Goal: Task Accomplishment & Management: Complete application form

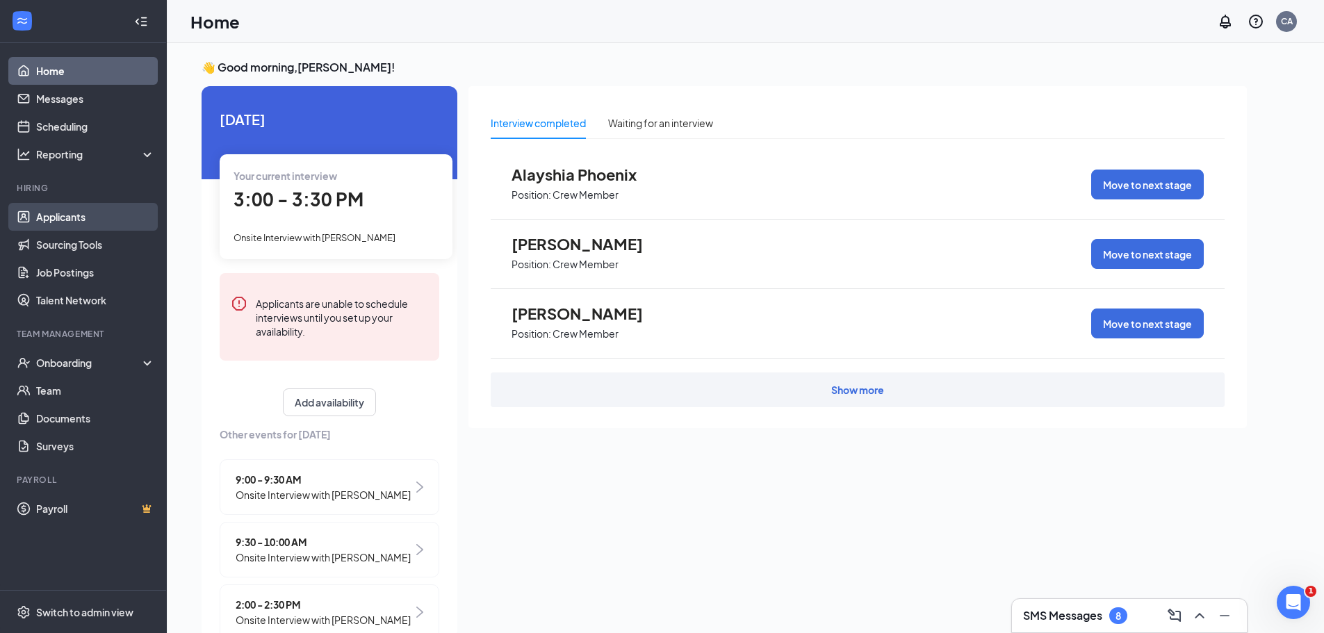
click at [56, 215] on link "Applicants" at bounding box center [95, 217] width 119 height 28
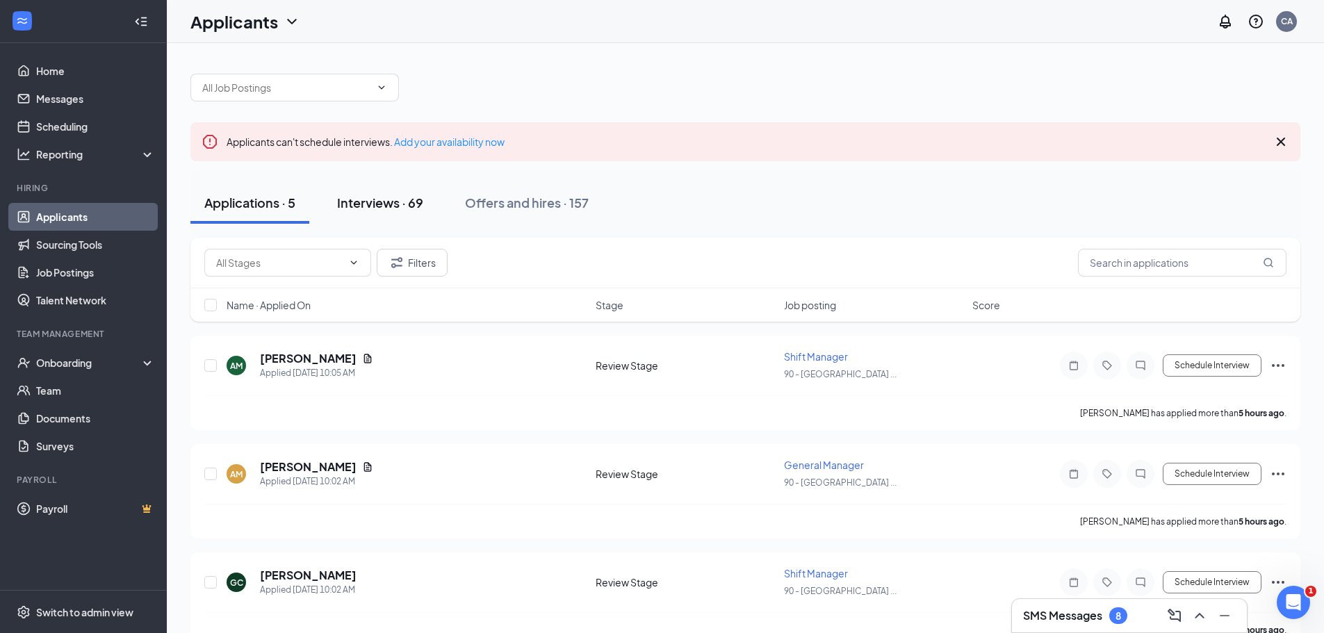
click at [377, 198] on div "Interviews · 69" at bounding box center [380, 202] width 86 height 17
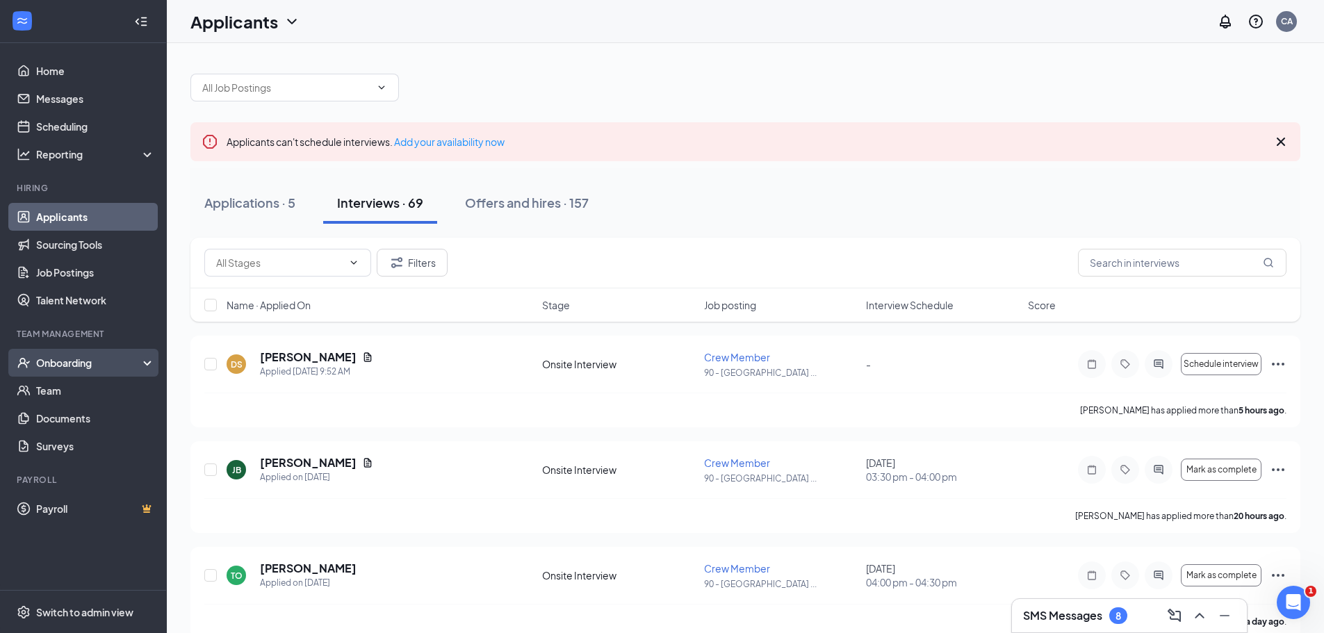
click at [51, 356] on div "Onboarding" at bounding box center [89, 363] width 107 height 14
click at [72, 366] on div "Onboarding" at bounding box center [89, 363] width 107 height 14
click at [60, 365] on div "Onboarding" at bounding box center [89, 363] width 107 height 14
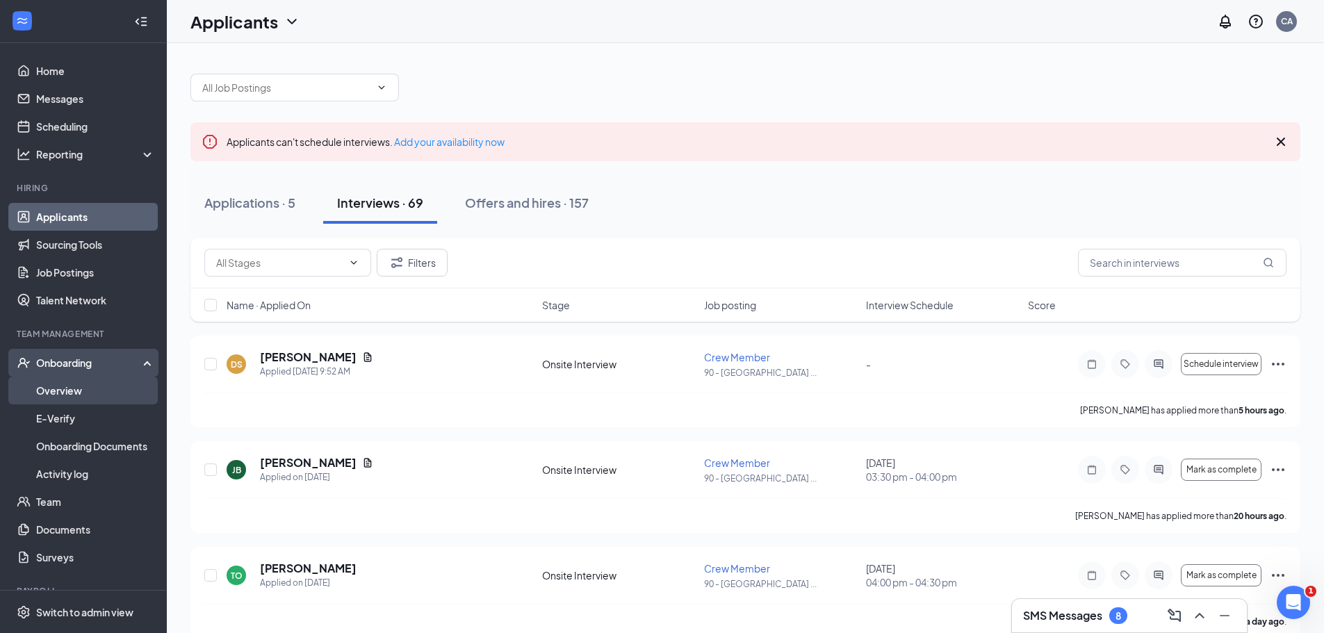
click at [70, 388] on link "Overview" at bounding box center [95, 391] width 119 height 28
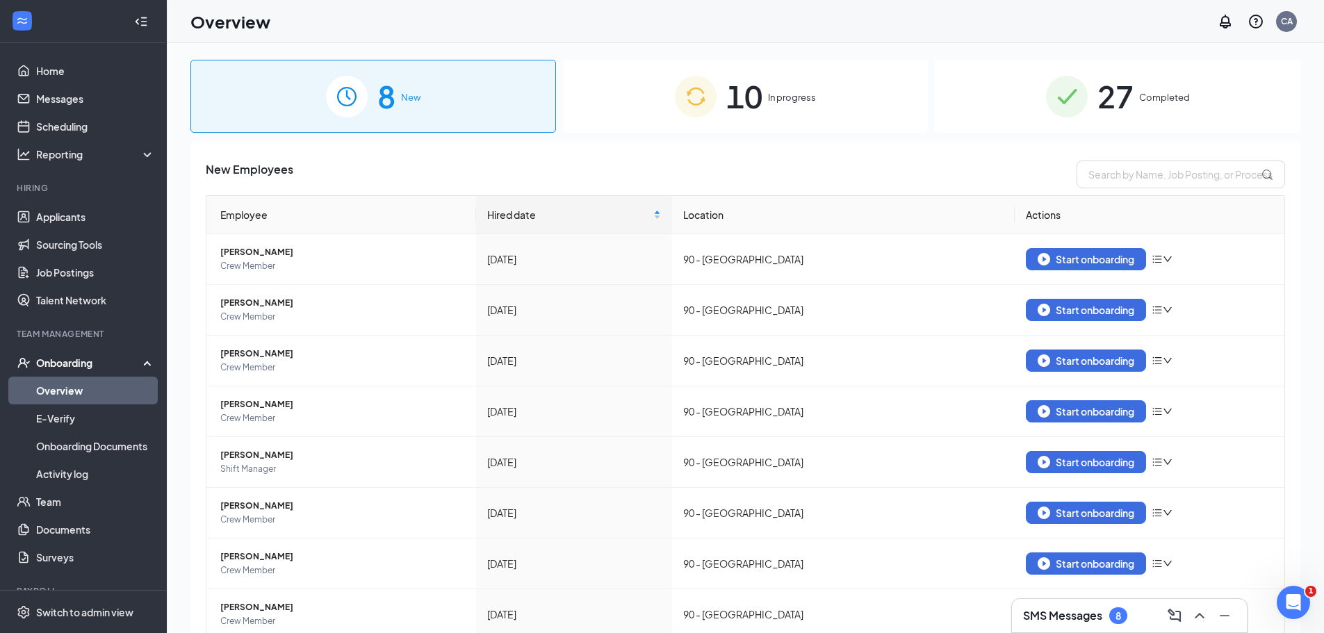
click at [792, 92] on span "In progress" at bounding box center [792, 97] width 48 height 14
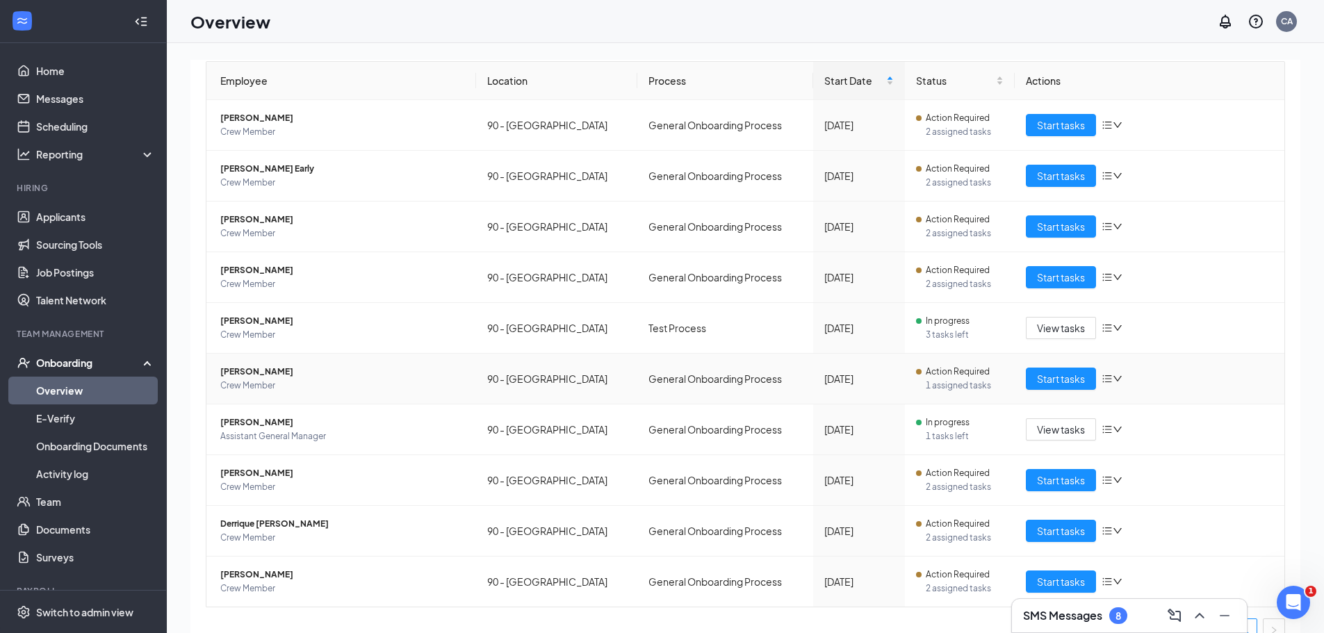
scroll to position [139, 0]
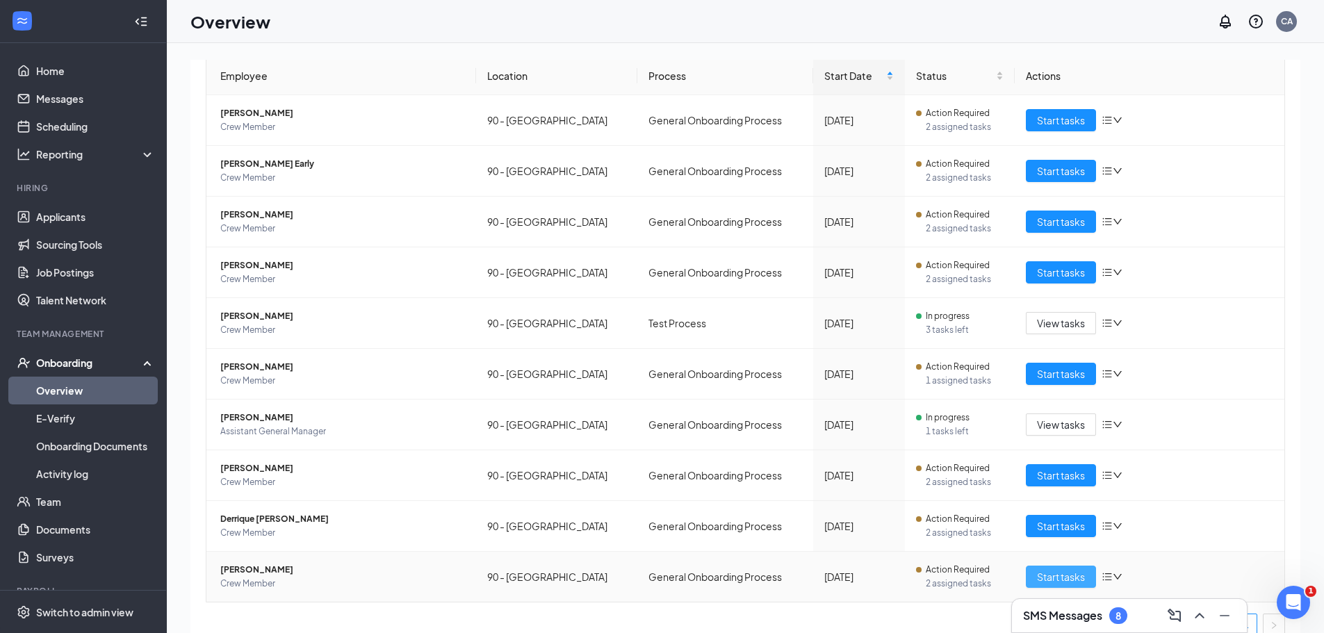
click at [1056, 578] on span "Start tasks" at bounding box center [1061, 576] width 48 height 15
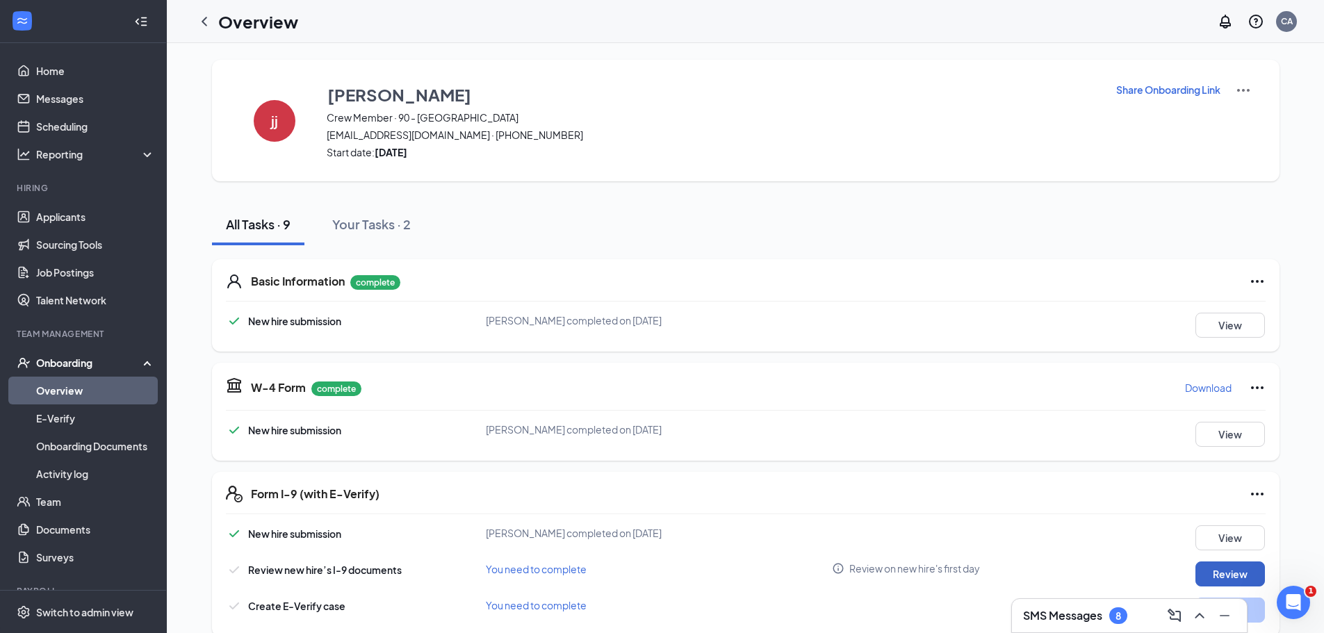
click at [1221, 569] on button "Review" at bounding box center [1231, 574] width 70 height 25
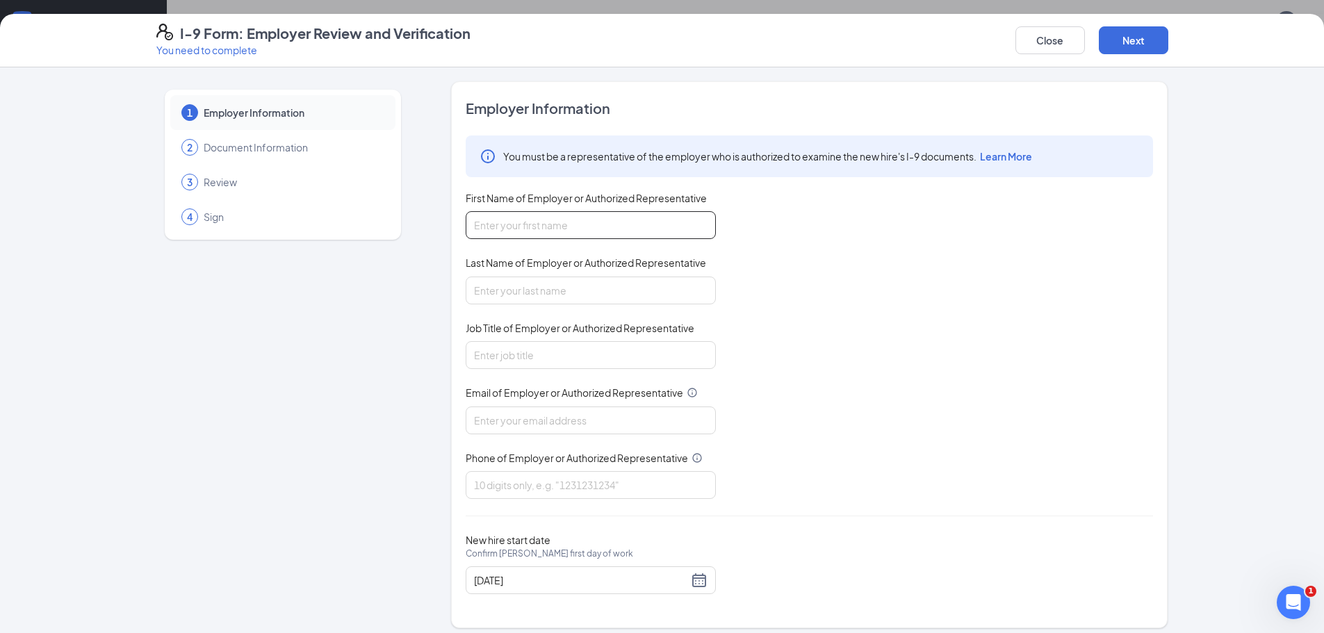
click at [544, 223] on input "First Name of Employer or Authorized Representative" at bounding box center [591, 225] width 250 height 28
type input "cinnamon"
type input "[PERSON_NAME]"
type input "[EMAIL_ADDRESS][DOMAIN_NAME]"
type input "9124390730"
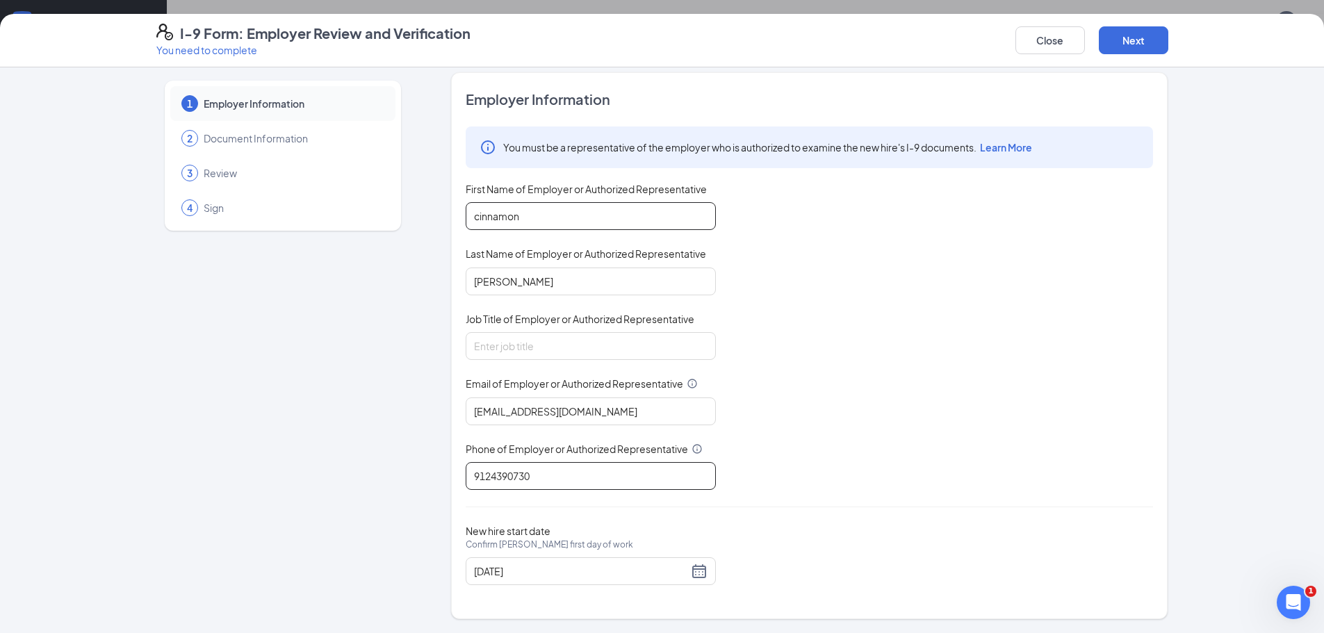
scroll to position [70, 0]
click at [530, 342] on input "Job Title of Employer or Authorized Representative" at bounding box center [591, 346] width 250 height 28
type input "manager"
click at [1142, 38] on button "Next" at bounding box center [1134, 40] width 70 height 28
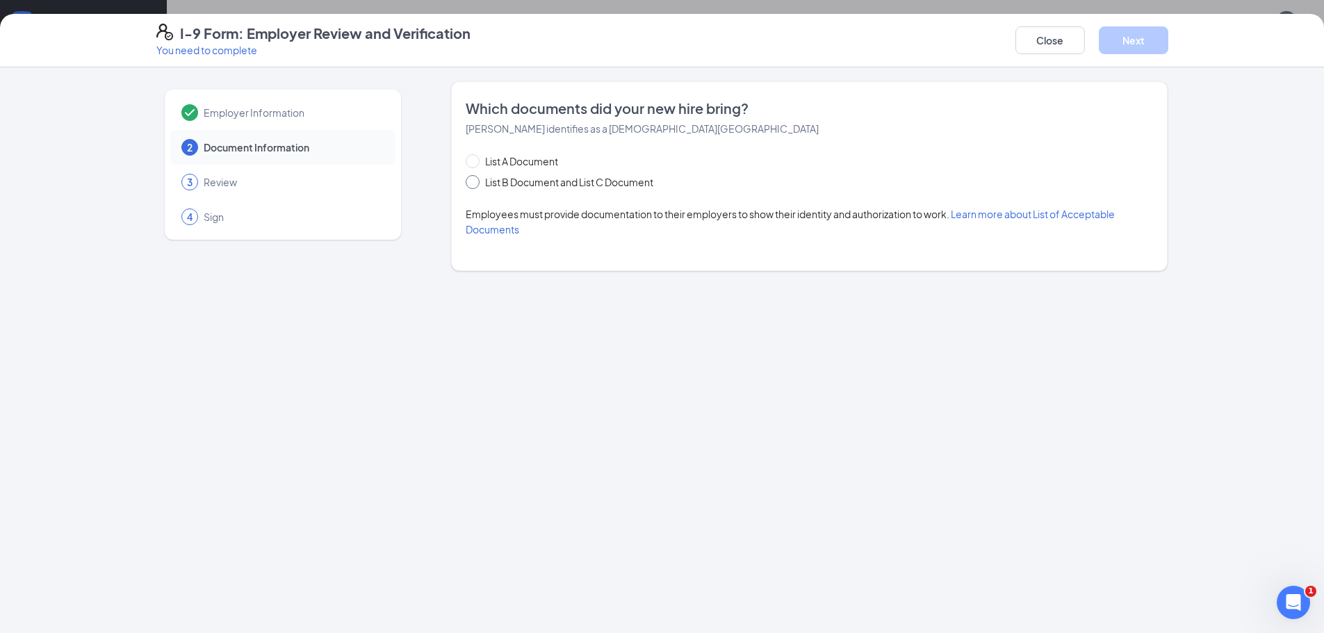
click at [473, 182] on input "List B Document and List C Document" at bounding box center [471, 180] width 10 height 10
radio input "true"
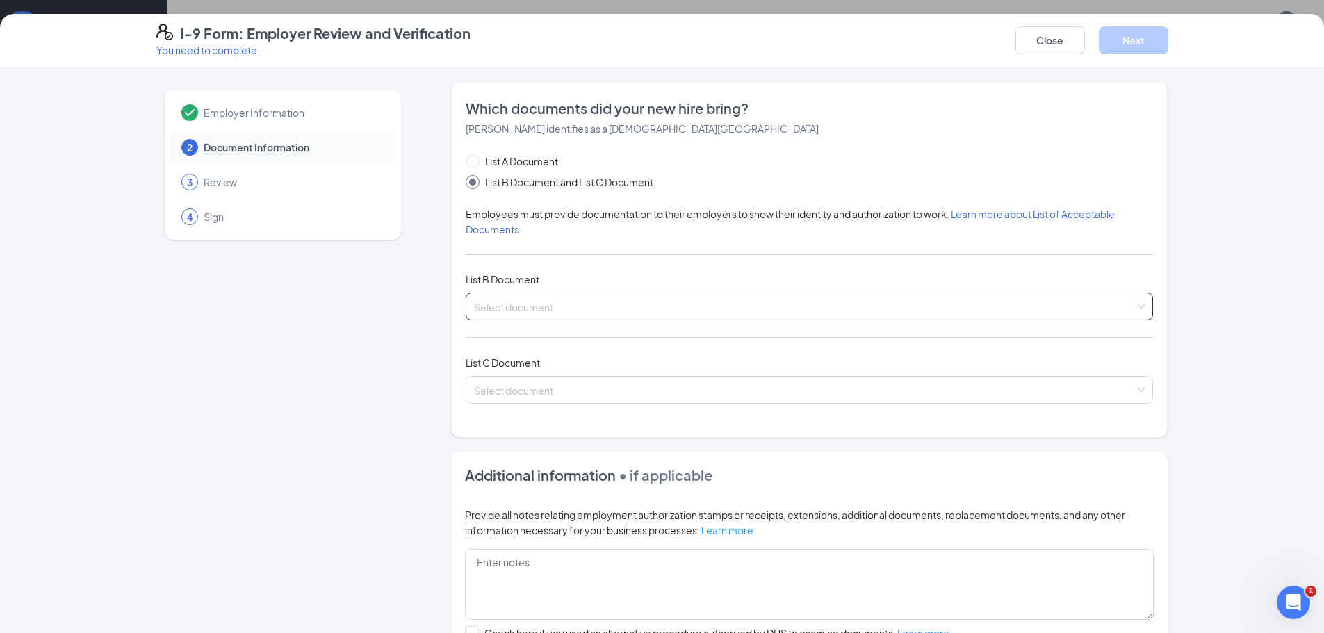
click at [550, 307] on input "search" at bounding box center [804, 303] width 661 height 21
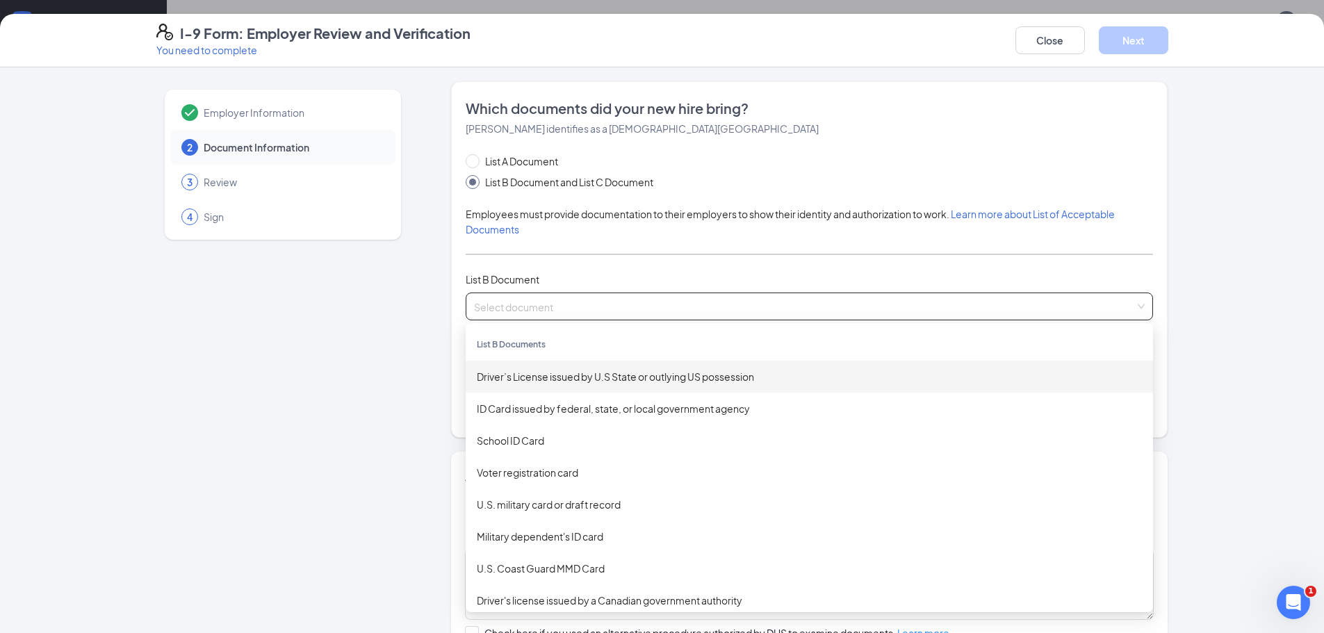
click at [560, 376] on div "Driver’s License issued by U.S State or outlying US possession" at bounding box center [809, 376] width 665 height 15
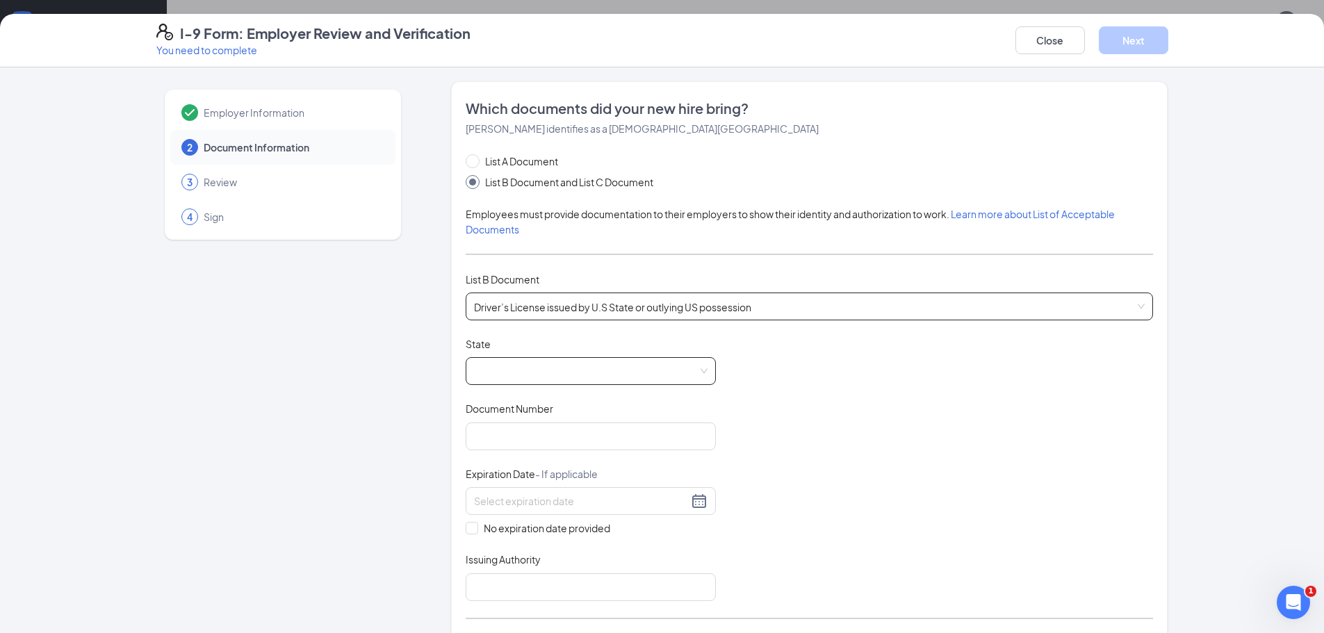
click at [539, 373] on span at bounding box center [591, 371] width 234 height 26
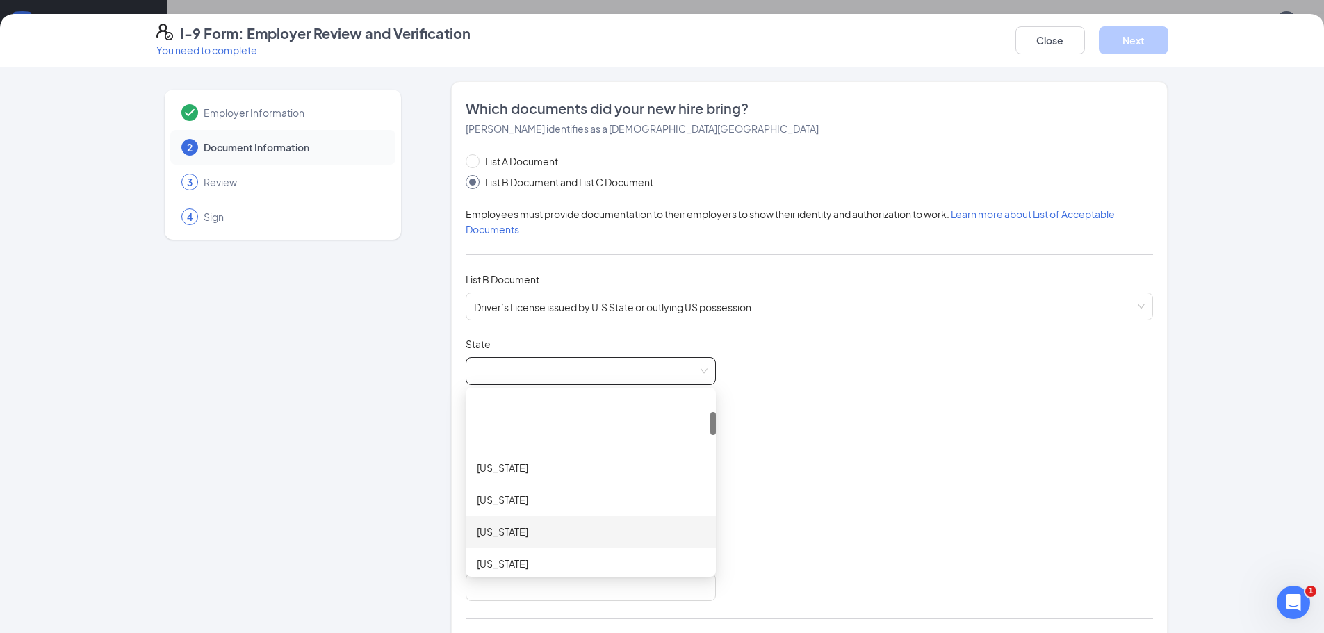
scroll to position [209, 0]
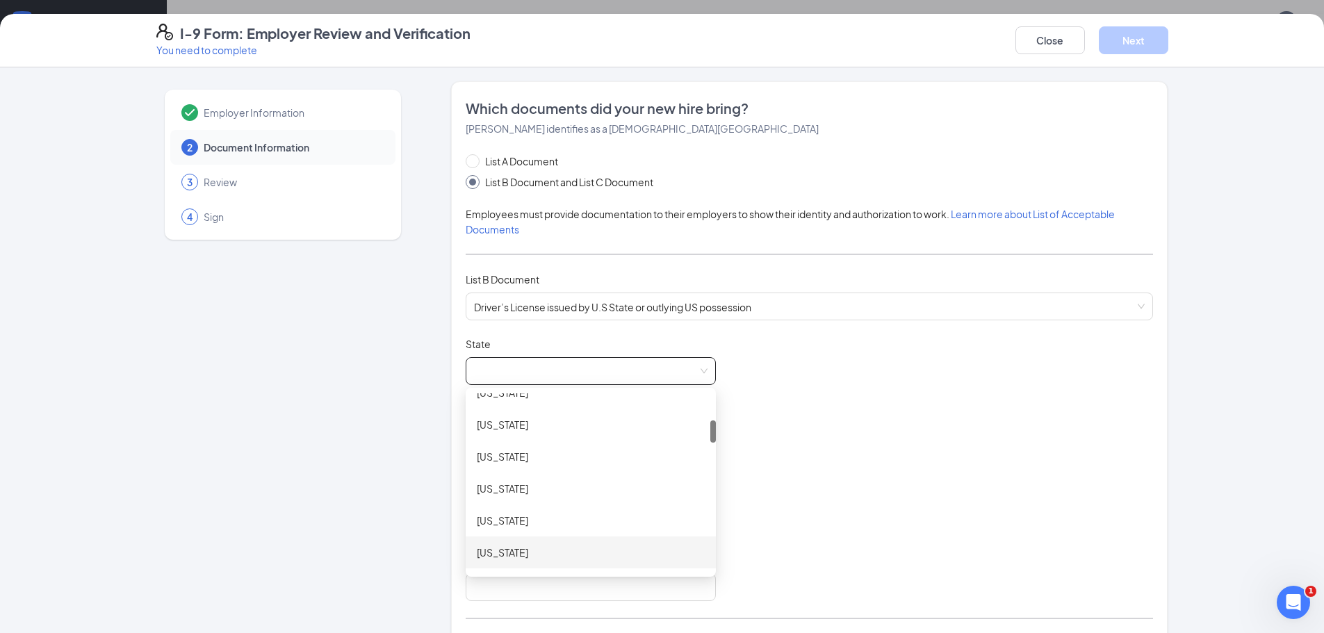
click at [519, 554] on div "[US_STATE]" at bounding box center [591, 552] width 228 height 15
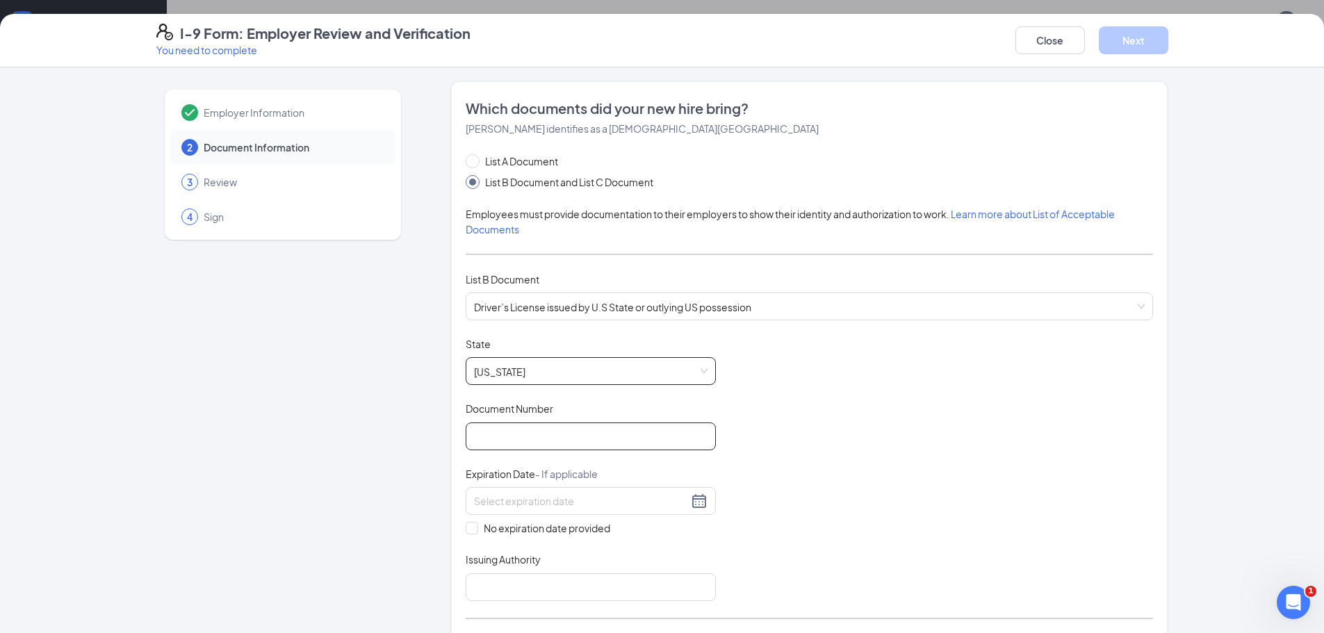
click at [516, 432] on input "Document Number" at bounding box center [591, 437] width 250 height 28
type input "071344466"
click at [502, 506] on input at bounding box center [581, 501] width 214 height 15
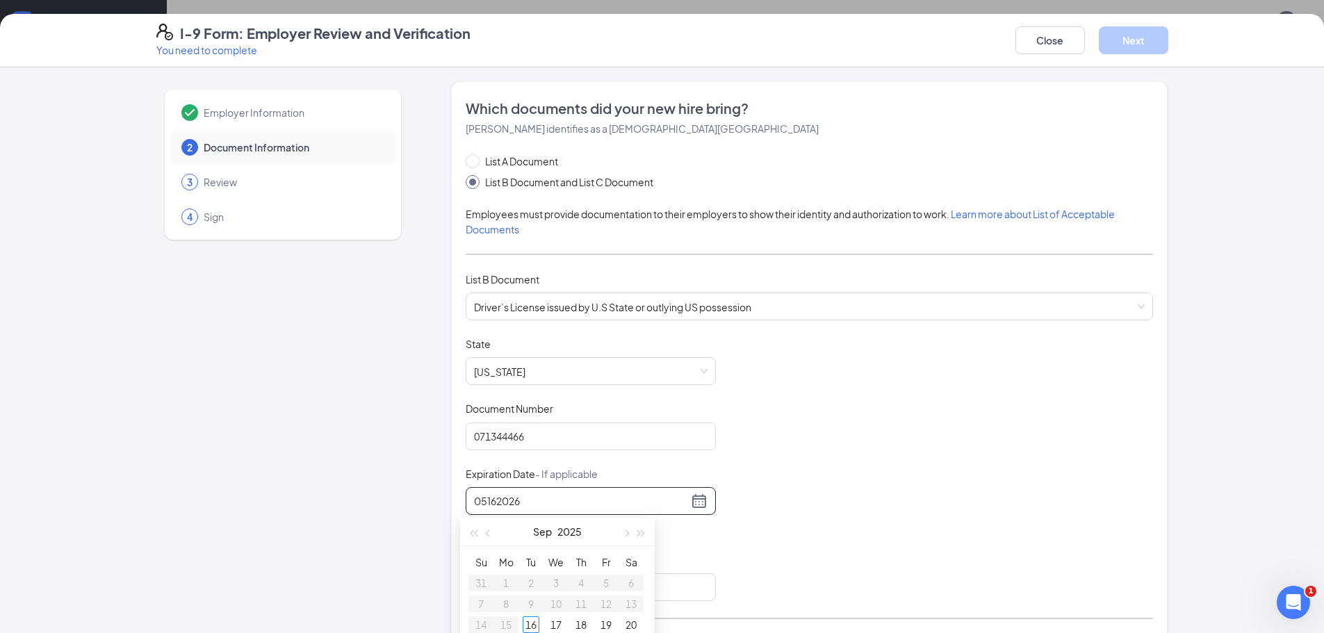
click at [693, 500] on div "05162026" at bounding box center [591, 501] width 234 height 17
click at [545, 501] on input "05162026" at bounding box center [581, 501] width 214 height 15
type input "0"
type input "[DATE]"
click at [541, 583] on input "Issuing Authority" at bounding box center [591, 587] width 250 height 28
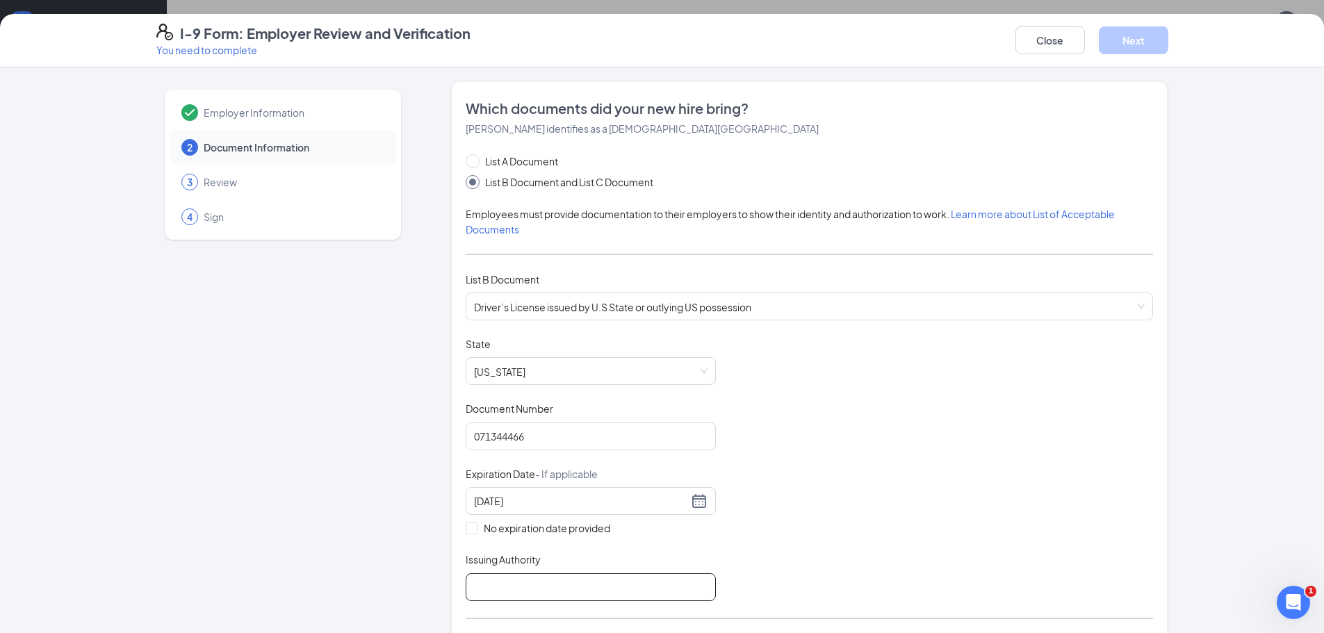
type input "[US_STATE]"
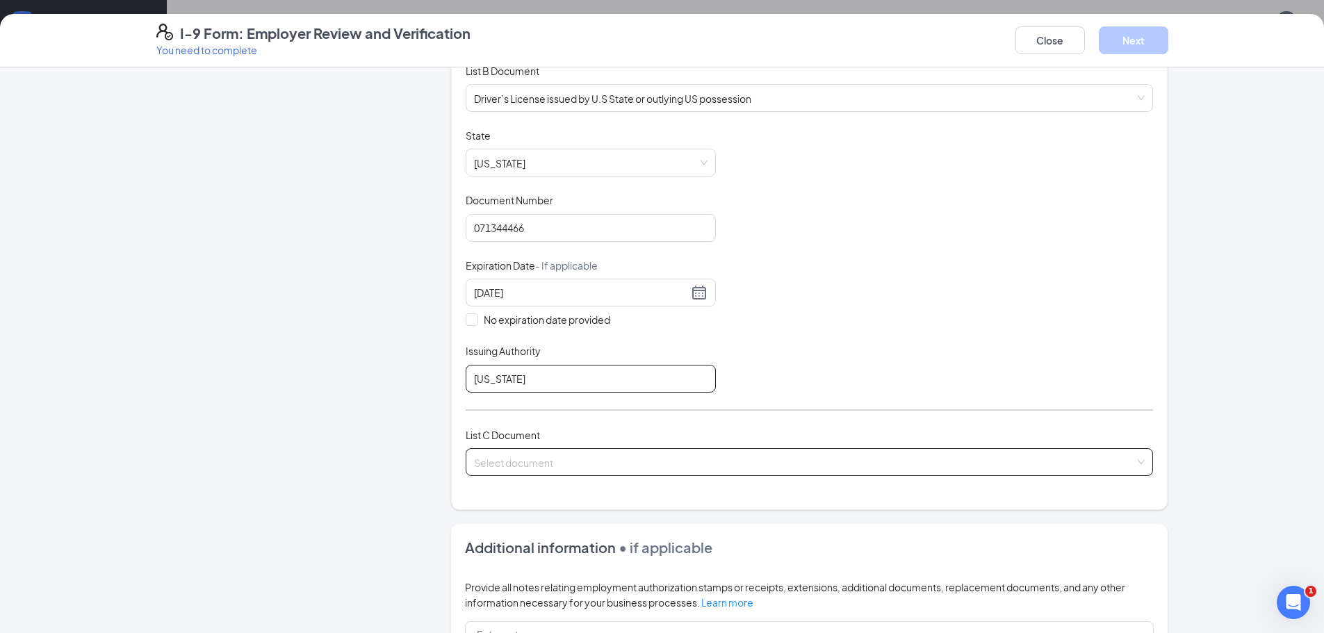
click at [523, 470] on span at bounding box center [804, 462] width 661 height 26
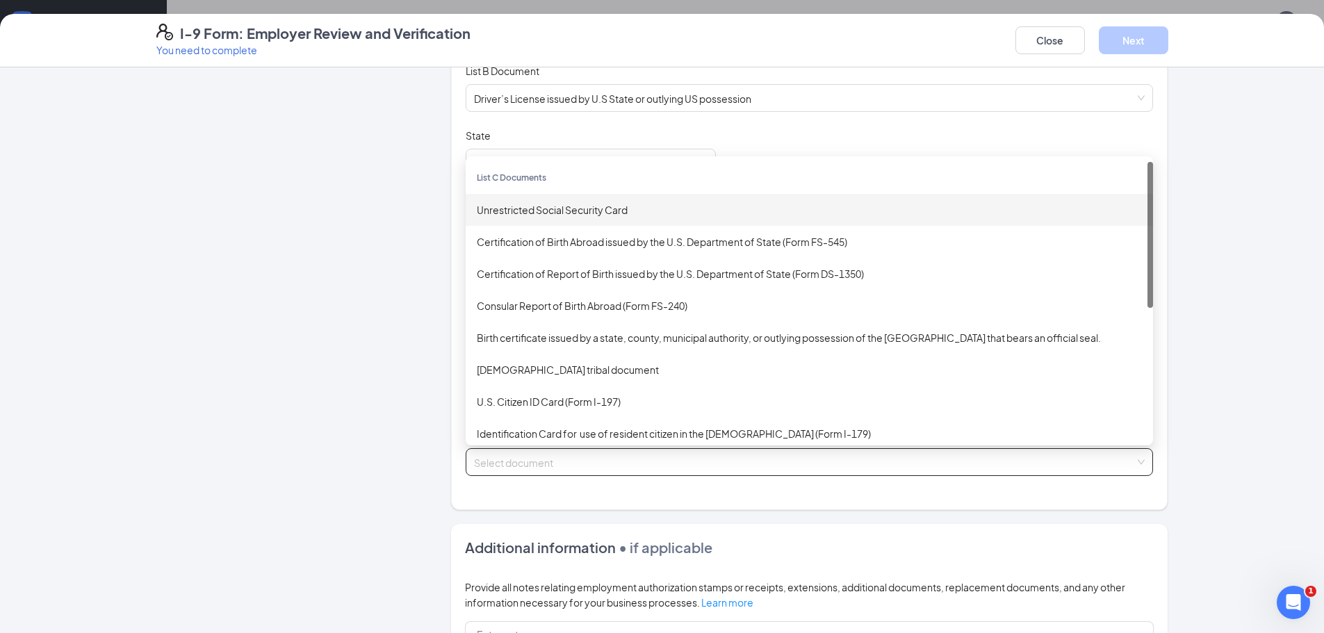
click at [525, 211] on div "Unrestricted Social Security Card" at bounding box center [809, 209] width 665 height 15
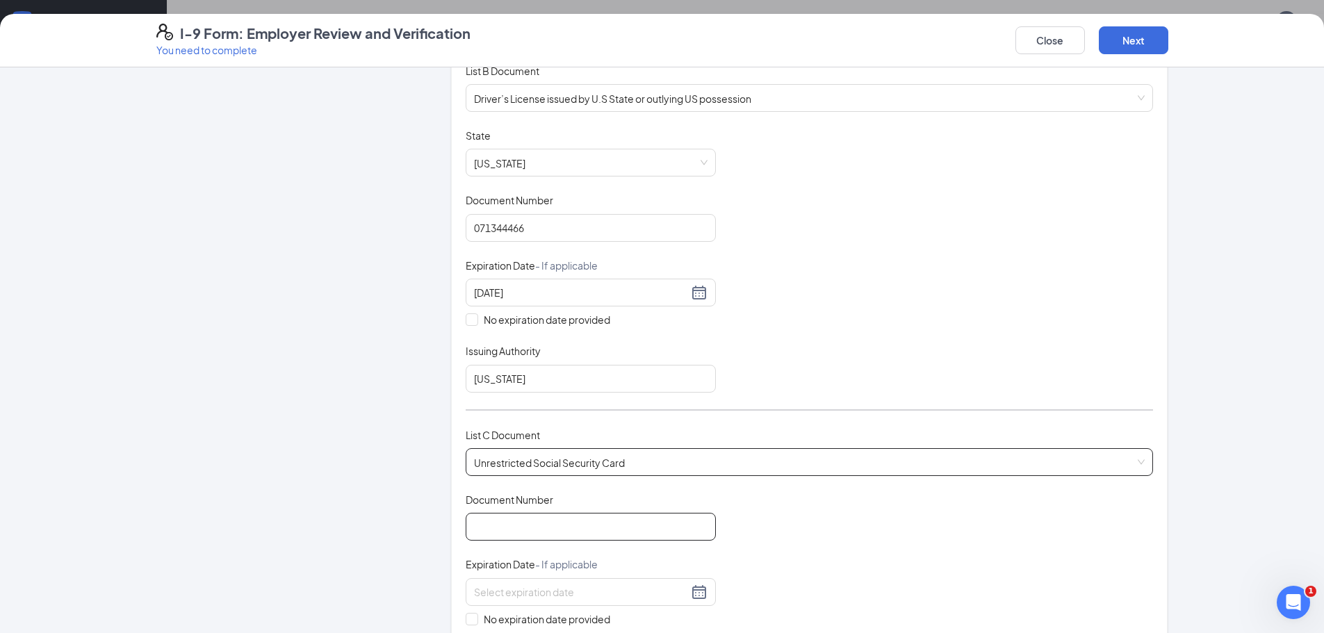
click at [526, 520] on input "Document Number" at bounding box center [591, 527] width 250 height 28
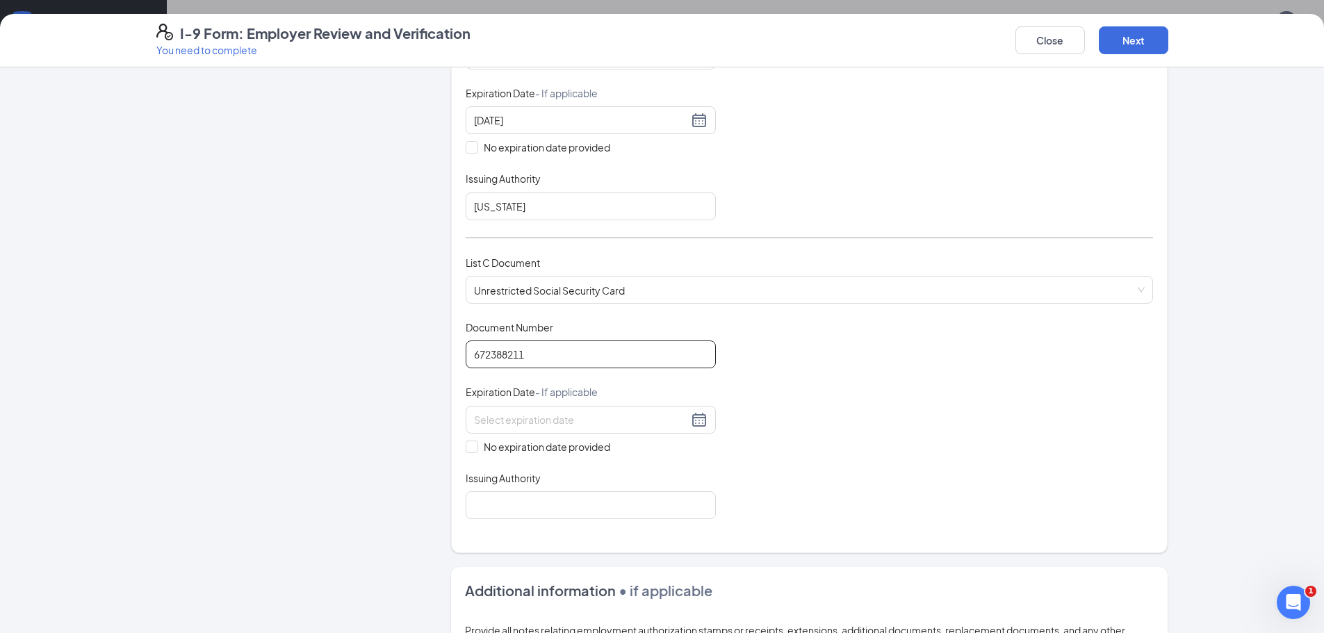
scroll to position [417, 0]
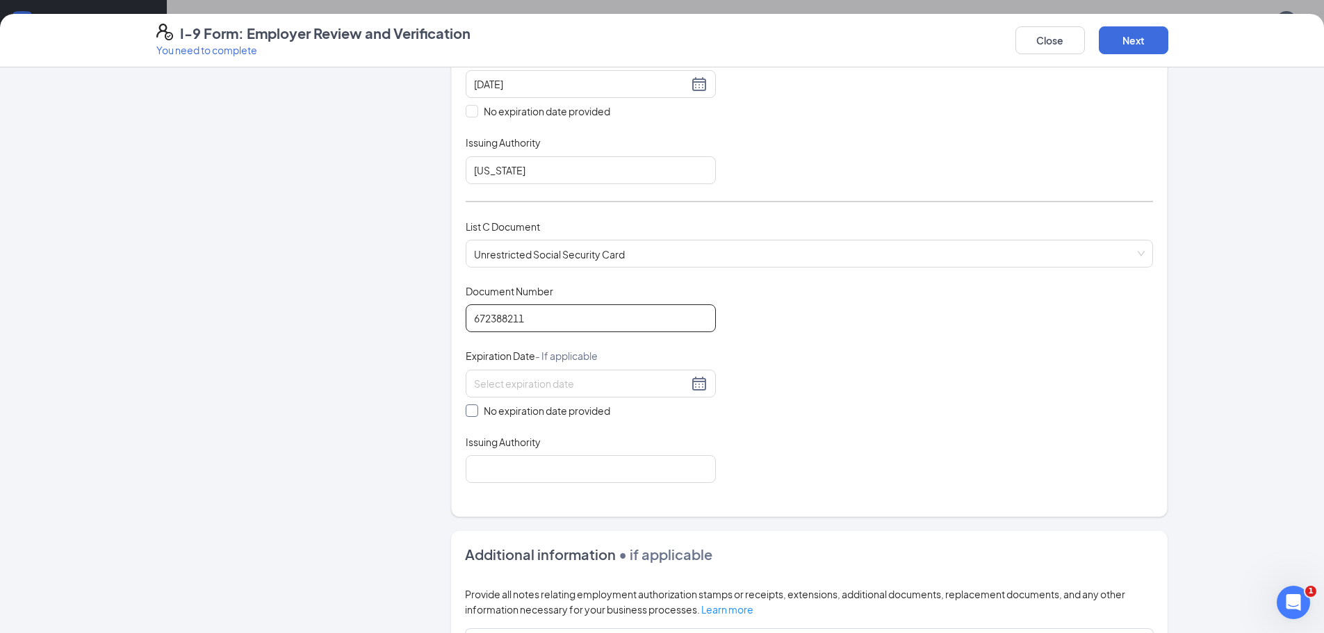
type input "672388211"
click at [466, 416] on label "No expiration date provided" at bounding box center [591, 410] width 250 height 15
click at [466, 414] on input "No expiration date provided" at bounding box center [471, 410] width 10 height 10
checkbox input "true"
click at [1133, 35] on button "Next" at bounding box center [1134, 40] width 70 height 28
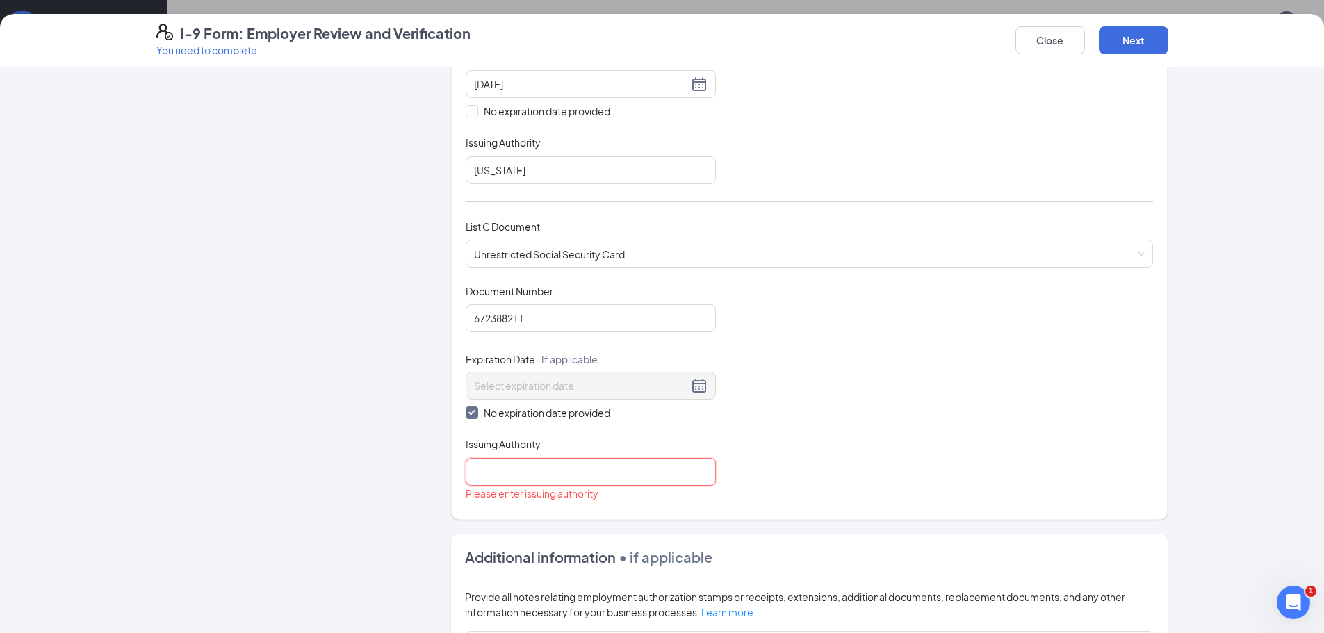
click at [507, 475] on input "Issuing Authority" at bounding box center [591, 472] width 250 height 28
type input "SSA"
click at [1136, 35] on button "Next" at bounding box center [1134, 40] width 70 height 28
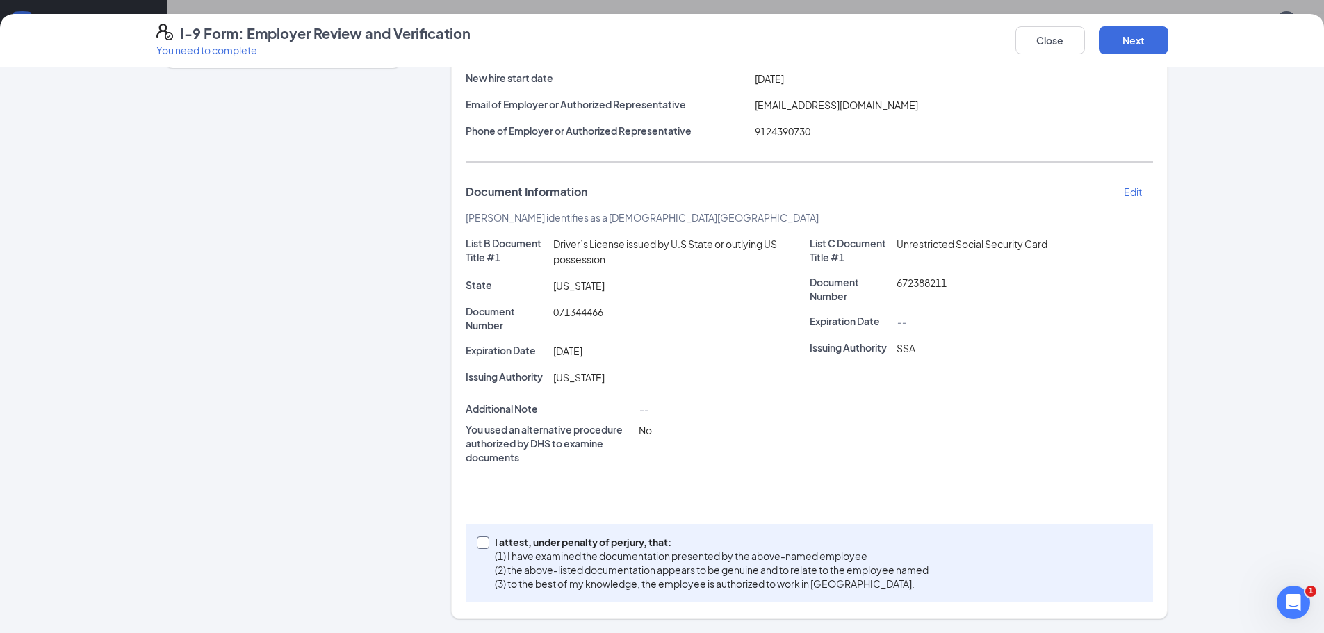
click at [477, 541] on input "I attest, under penalty of [PERSON_NAME], that: (1) I have examined the documen…" at bounding box center [482, 542] width 10 height 10
checkbox input "true"
click at [1145, 44] on button "Next" at bounding box center [1134, 40] width 70 height 28
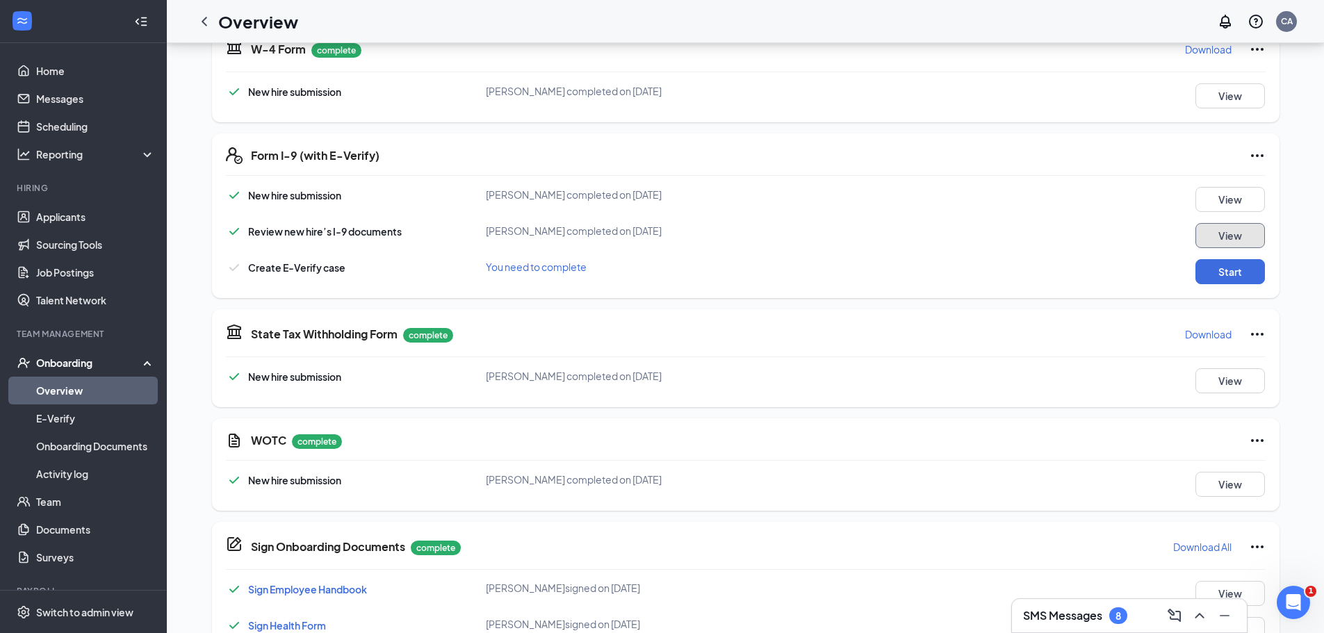
scroll to position [378, 0]
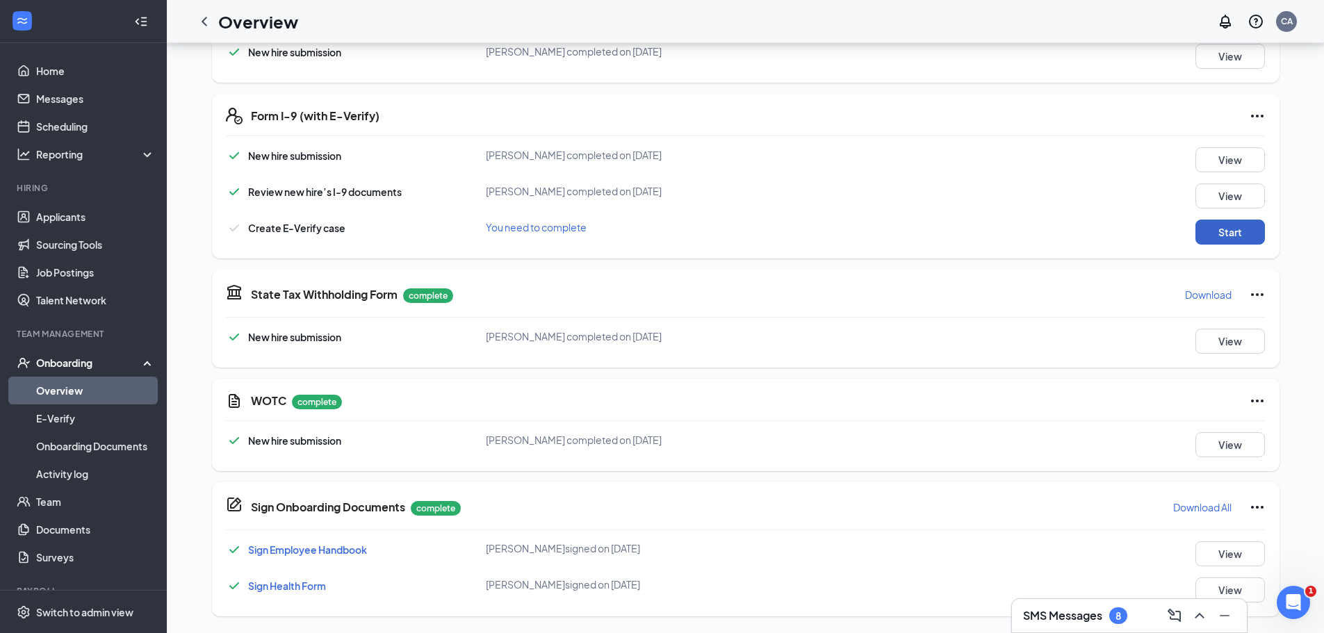
click at [1246, 227] on button "Start" at bounding box center [1231, 232] width 70 height 25
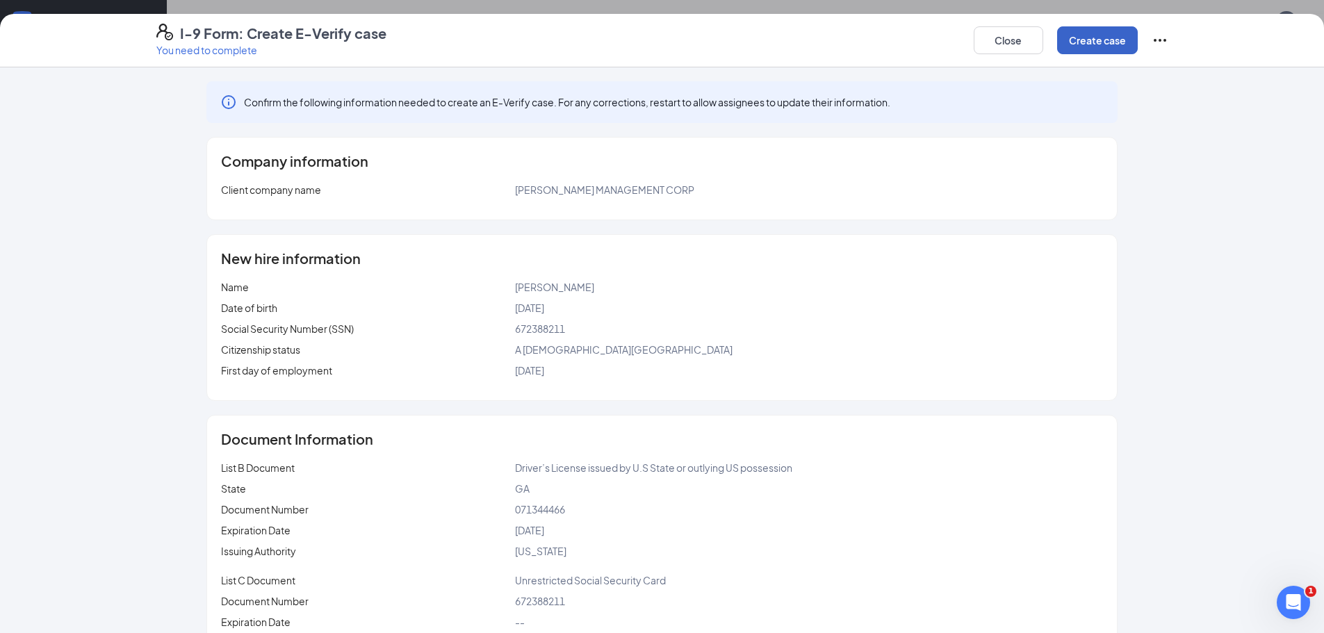
drag, startPoint x: 1107, startPoint y: 31, endPoint x: 1107, endPoint y: 48, distance: 17.4
click at [1107, 36] on button "Create case" at bounding box center [1097, 40] width 81 height 28
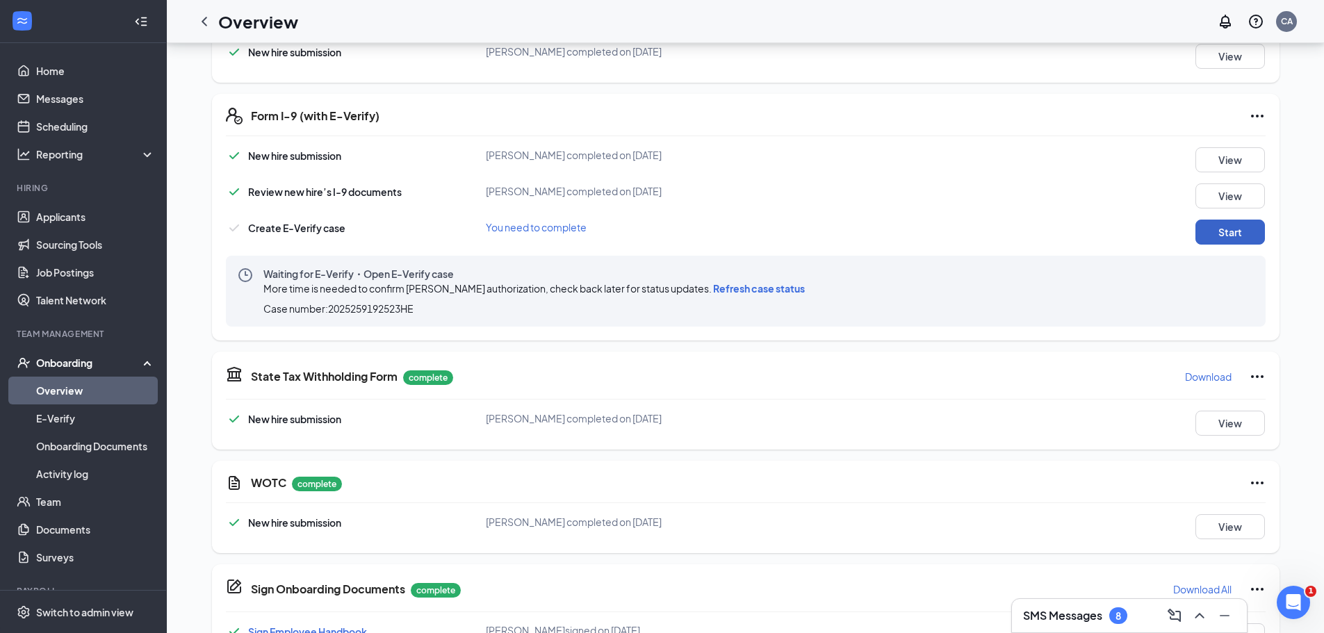
click at [1239, 234] on button "Start" at bounding box center [1231, 232] width 70 height 25
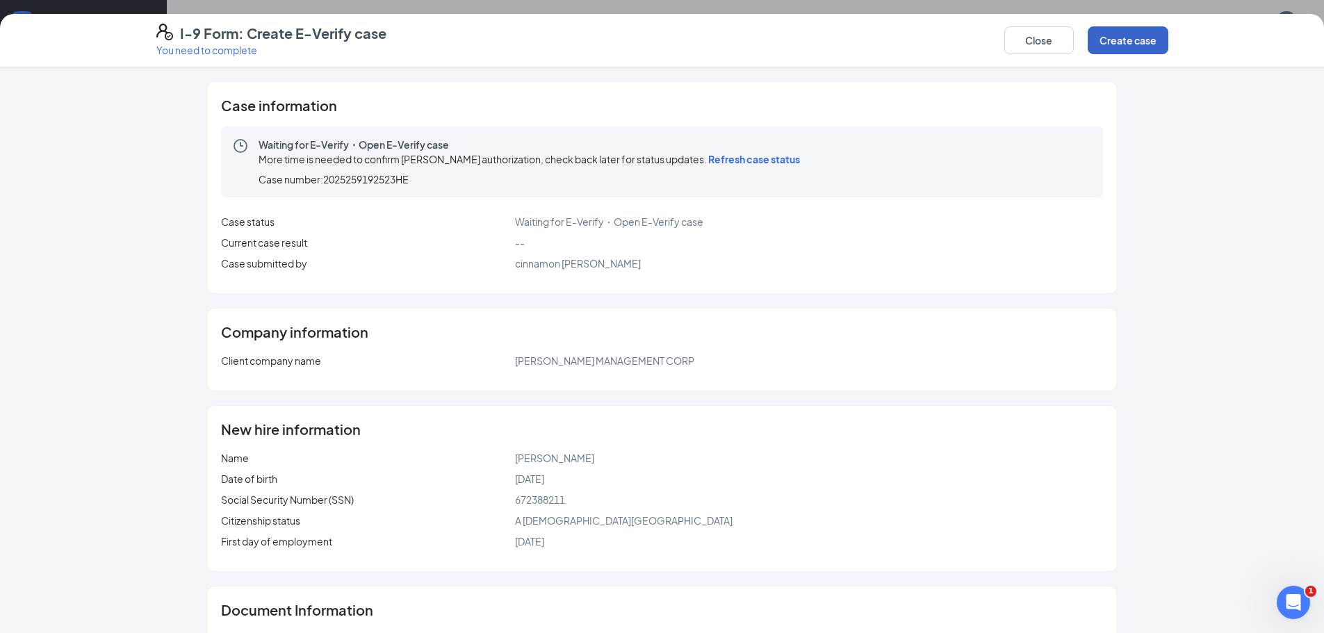
click at [1155, 32] on button "Create case" at bounding box center [1128, 40] width 81 height 28
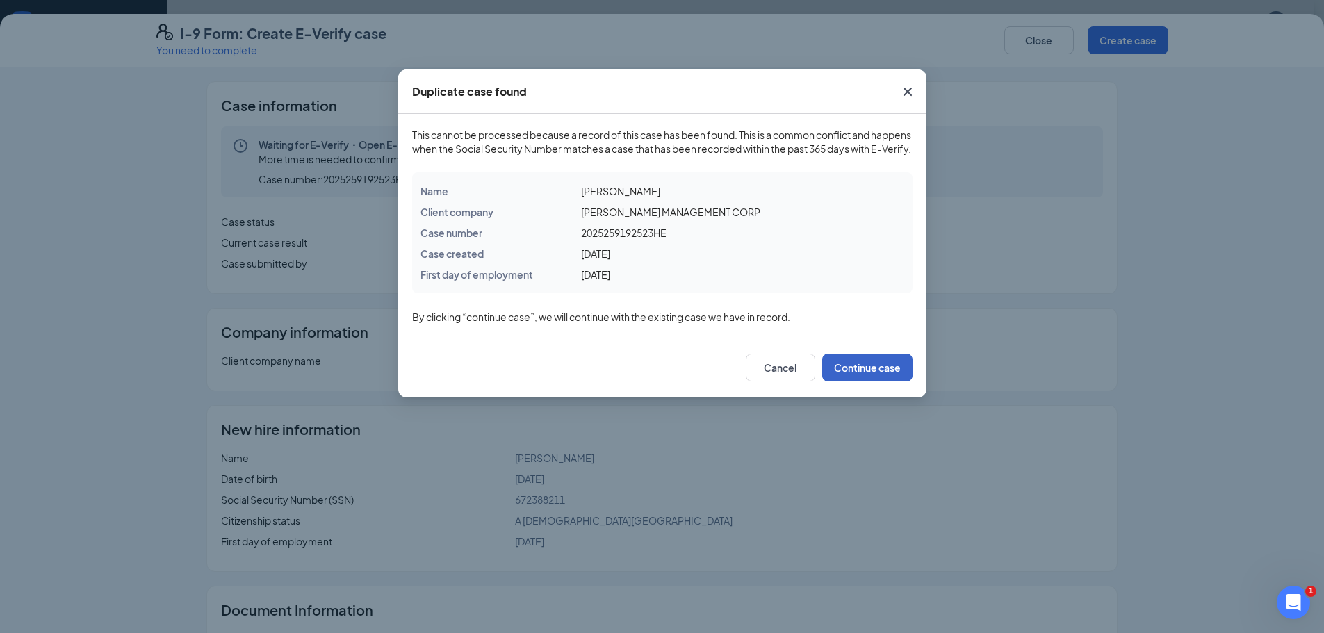
click at [881, 382] on button "Continue case" at bounding box center [867, 368] width 90 height 28
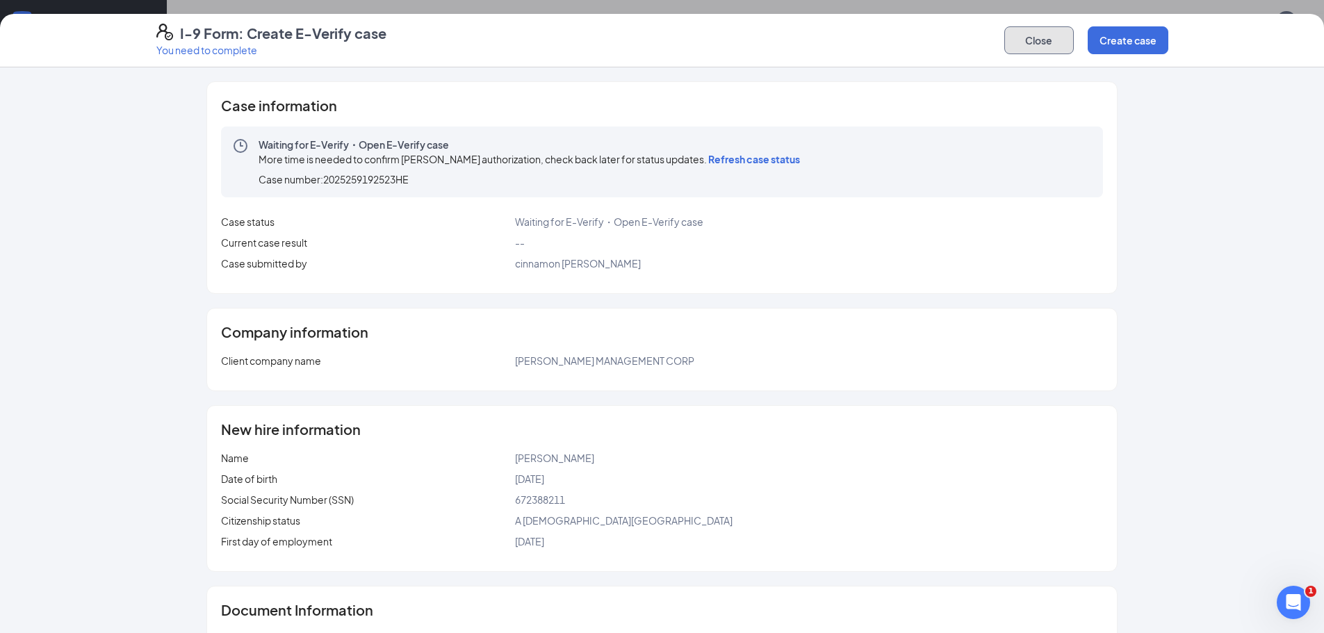
click at [1032, 50] on button "Close" at bounding box center [1039, 40] width 70 height 28
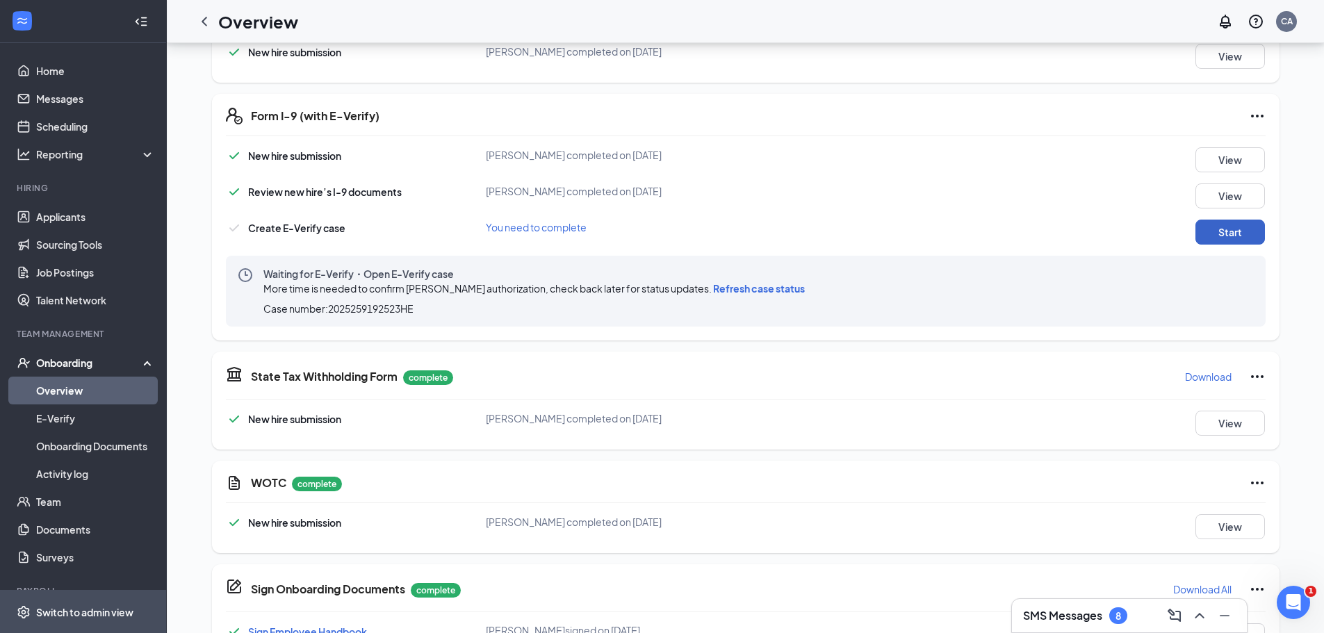
click at [1196, 220] on button "Start" at bounding box center [1231, 232] width 70 height 25
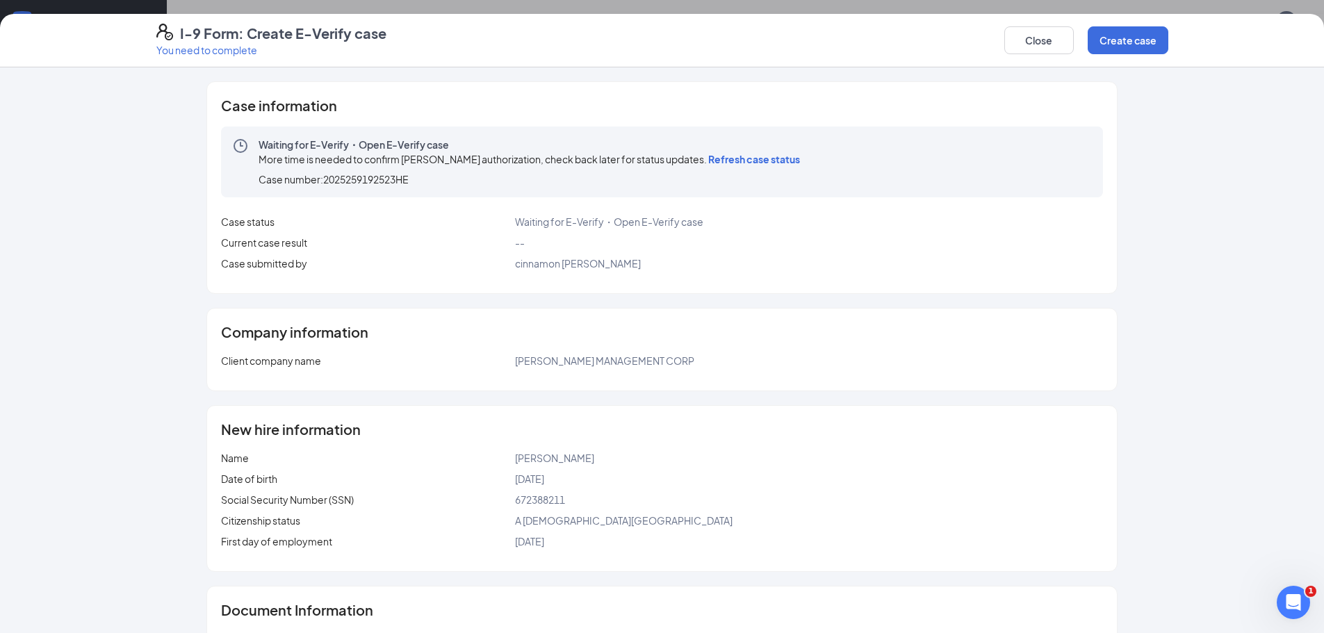
drag, startPoint x: 10, startPoint y: 605, endPoint x: 45, endPoint y: 546, distance: 67.9
click at [44, 557] on div "Case information Waiting for E-Verify・Open E-Verify case More time is needed to…" at bounding box center [662, 350] width 1324 height 566
click at [1030, 43] on button "Close" at bounding box center [1039, 40] width 70 height 28
